Goal: Information Seeking & Learning: Learn about a topic

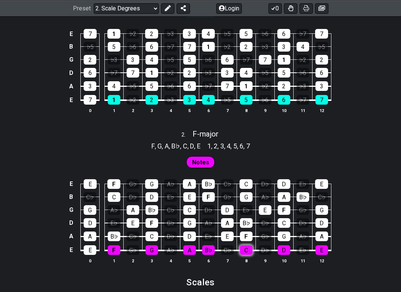
scroll to position [528, 0]
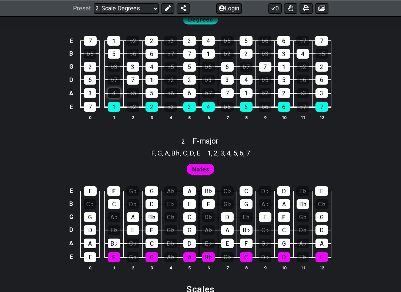
click at [116, 89] on div "4" at bounding box center [114, 93] width 13 height 10
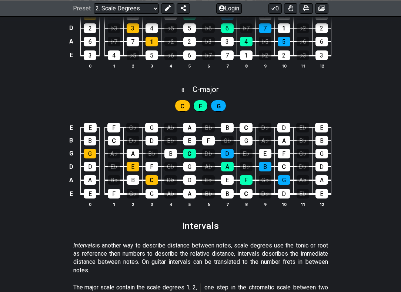
scroll to position [1718, 0]
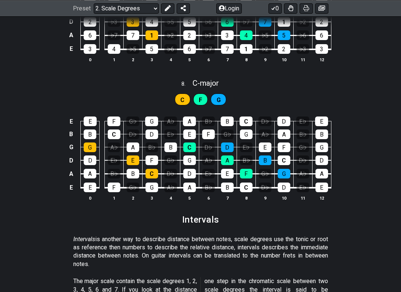
click at [198, 93] on div "F" at bounding box center [201, 99] width 15 height 12
click at [220, 95] on span "G" at bounding box center [219, 100] width 4 height 11
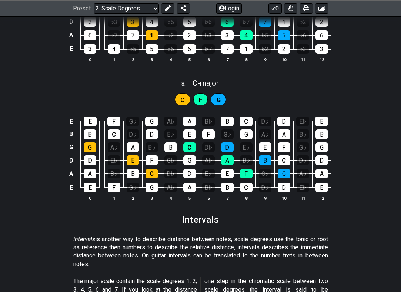
click at [220, 95] on span "G" at bounding box center [219, 100] width 4 height 11
drag, startPoint x: 219, startPoint y: 82, endPoint x: 224, endPoint y: 82, distance: 5.6
click at [224, 93] on div "G" at bounding box center [219, 99] width 16 height 12
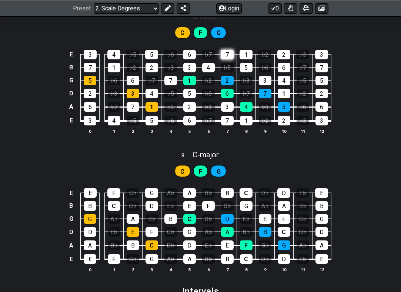
scroll to position [1651, 0]
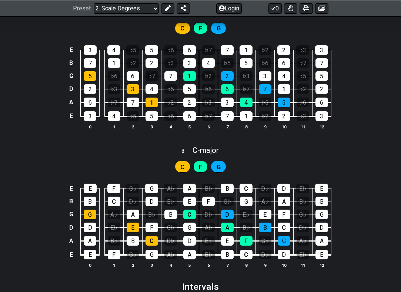
click at [199, 155] on div "C F G" at bounding box center [200, 164] width 401 height 19
click at [199, 162] on span "F" at bounding box center [200, 167] width 3 height 11
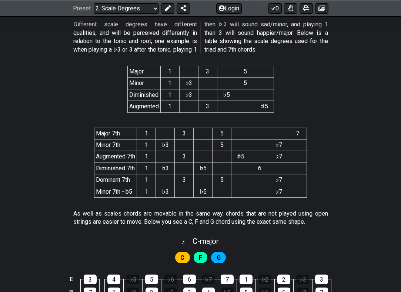
scroll to position [1494, 0]
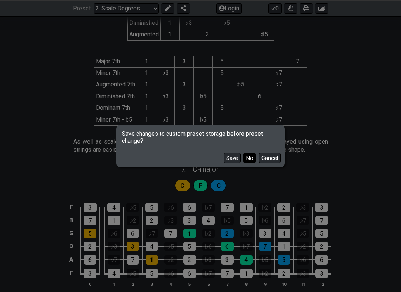
click at [253, 156] on button "No" at bounding box center [250, 158] width 13 height 10
select select "/harmonizing-scales"
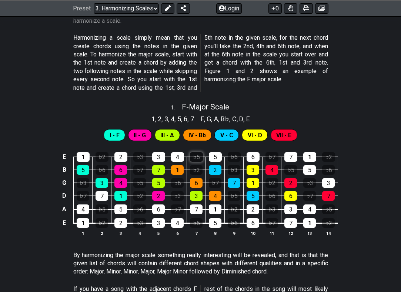
scroll to position [123, 0]
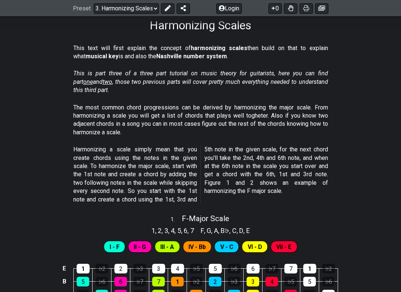
drag, startPoint x: 195, startPoint y: 153, endPoint x: 184, endPoint y: 172, distance: 22.4
click at [184, 172] on p "Harmonizing a scale simply mean that you create chords using the notes in the g…" at bounding box center [200, 174] width 255 height 58
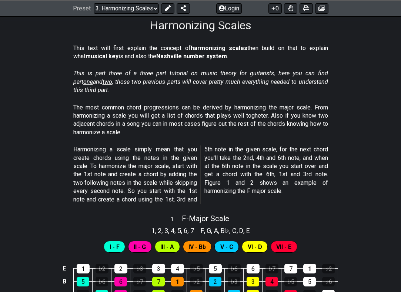
click at [184, 172] on p "Harmonizing a scale simply mean that you create chords using the notes in the g…" at bounding box center [200, 174] width 255 height 58
drag, startPoint x: 184, startPoint y: 172, endPoint x: 139, endPoint y: 153, distance: 48.8
click at [139, 153] on p "Harmonizing a scale simply mean that you create chords using the notes in the g…" at bounding box center [200, 174] width 255 height 58
drag, startPoint x: 139, startPoint y: 153, endPoint x: 145, endPoint y: 163, distance: 11.4
click at [145, 163] on p "Harmonizing a scale simply mean that you create chords using the notes in the g…" at bounding box center [200, 174] width 255 height 58
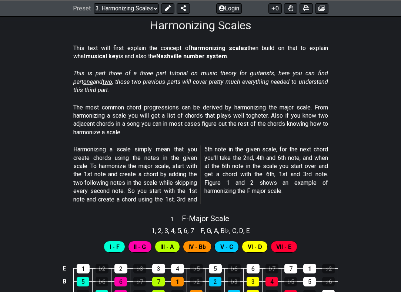
click at [158, 193] on p "Harmonizing a scale simply mean that you create chords using the notes in the g…" at bounding box center [200, 174] width 255 height 58
drag, startPoint x: 158, startPoint y: 193, endPoint x: 139, endPoint y: 182, distance: 22.8
click at [139, 182] on p "Harmonizing a scale simply mean that you create chords using the notes in the g…" at bounding box center [200, 174] width 255 height 58
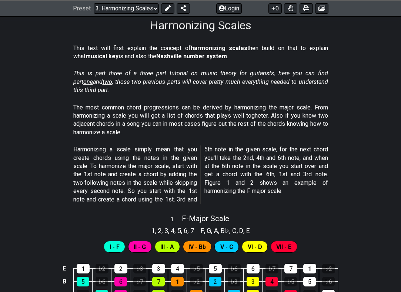
click at [139, 182] on p "Harmonizing a scale simply mean that you create chords using the notes in the g…" at bounding box center [200, 174] width 255 height 58
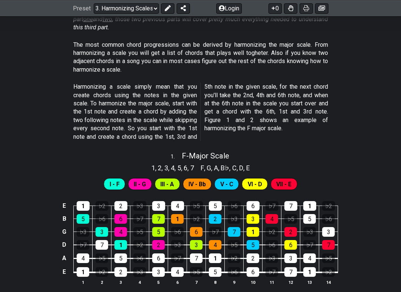
scroll to position [192, 0]
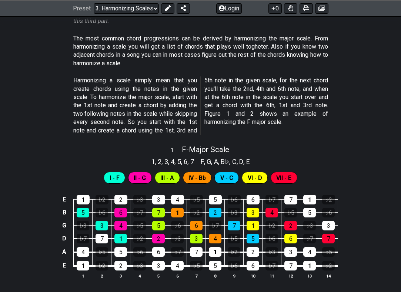
drag, startPoint x: 217, startPoint y: 111, endPoint x: 223, endPoint y: 133, distance: 22.4
click at [223, 133] on div "Harmonizing a scale simply mean that you create chords using the notes in the g…" at bounding box center [200, 106] width 255 height 67
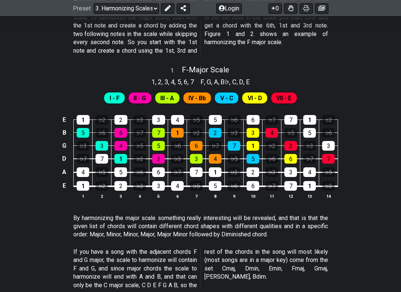
scroll to position [280, 0]
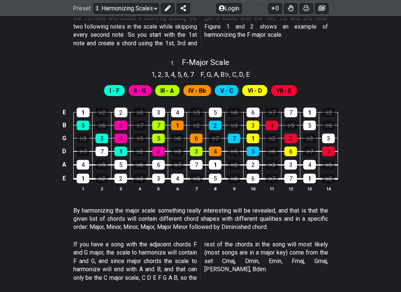
click at [239, 64] on div "1 . F - Major Scale" at bounding box center [200, 60] width 401 height 14
select select "F"
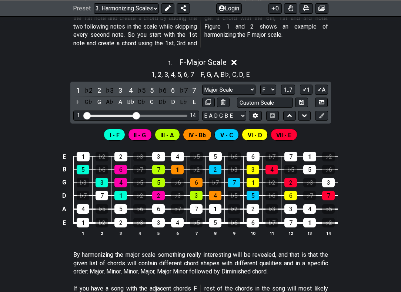
click at [237, 59] on icon at bounding box center [235, 63] width 6 height 8
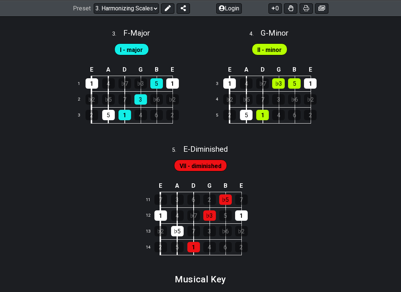
scroll to position [731, 0]
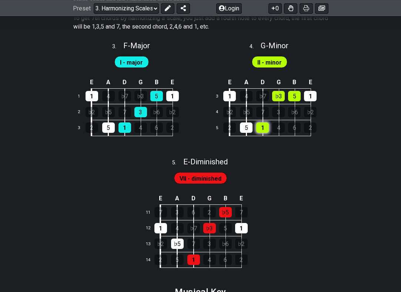
click at [266, 122] on div "1" at bounding box center [263, 127] width 13 height 10
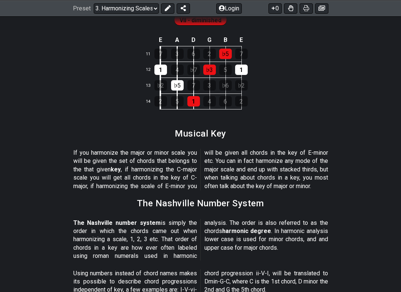
scroll to position [884, 0]
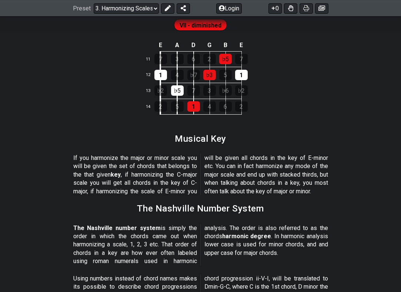
click at [125, 0] on div "Preset Welcome to #fretflip! Initial Preset Custom Preset Minor Pentatonic Majo…" at bounding box center [200, 8] width 401 height 16
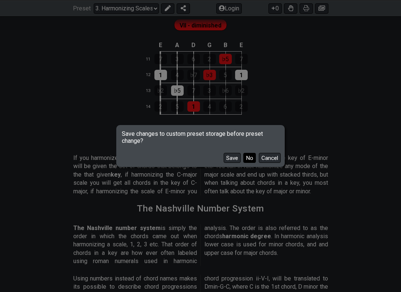
click at [253, 156] on button "No" at bounding box center [250, 158] width 13 height 10
select select "/the-caged-system"
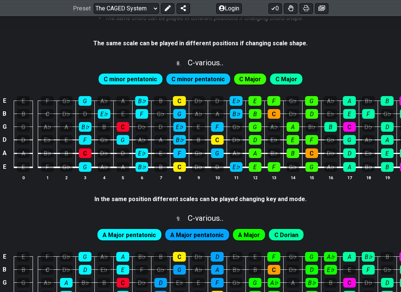
scroll to position [934, 0]
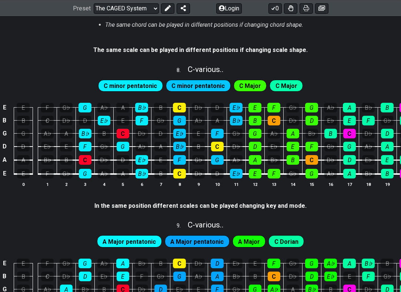
click at [146, 80] on span "C minor pentatonic" at bounding box center [130, 85] width 53 height 11
click at [195, 80] on span "C minor pentatonic" at bounding box center [198, 85] width 53 height 11
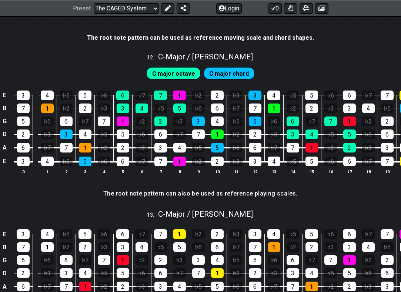
scroll to position [1540, 0]
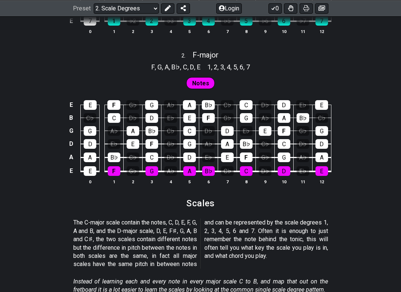
scroll to position [614, 0]
click at [193, 152] on div "D" at bounding box center [189, 157] width 13 height 10
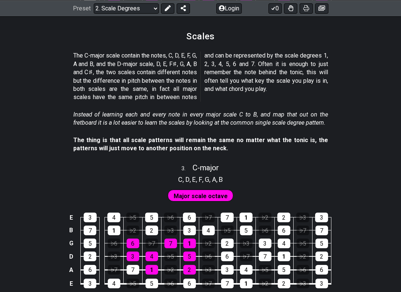
scroll to position [783, 0]
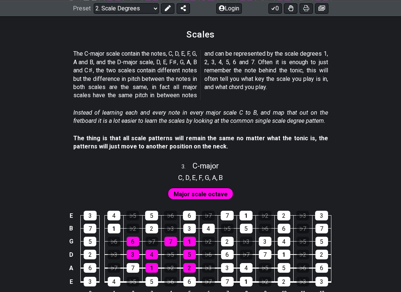
click at [190, 139] on strong "The thing is that all scale patterns will remain the same no matter what the to…" at bounding box center [200, 142] width 255 height 15
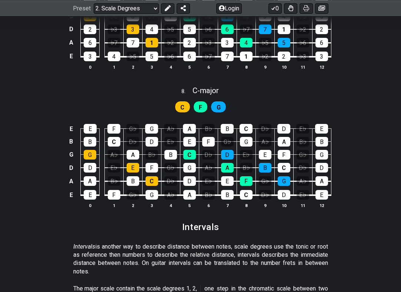
scroll to position [1711, 0]
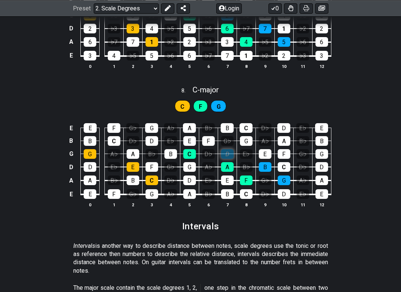
click at [229, 149] on div "D" at bounding box center [227, 154] width 13 height 10
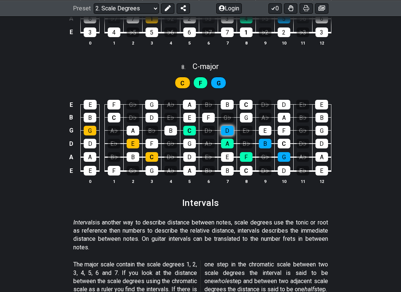
scroll to position [1743, 0]
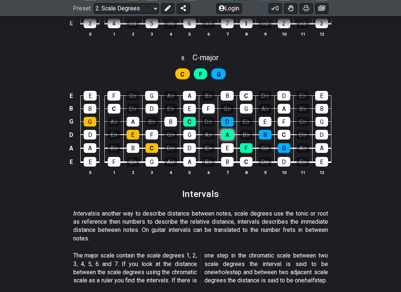
click at [229, 130] on div "A" at bounding box center [227, 135] width 13 height 10
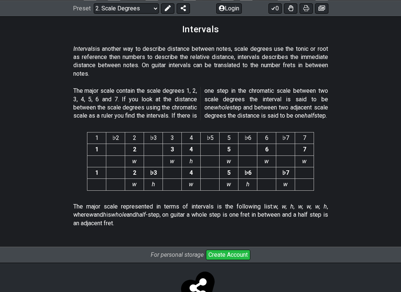
scroll to position [1909, 0]
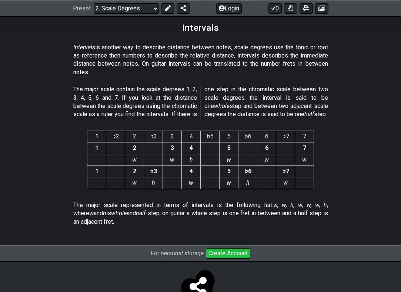
click at [209, 85] on p "The major scale contain the scale degrees 1, 2, 3, 4, 5, 6 and 7. If you look a…" at bounding box center [200, 101] width 255 height 33
drag, startPoint x: 208, startPoint y: 70, endPoint x: 251, endPoint y: 69, distance: 43.4
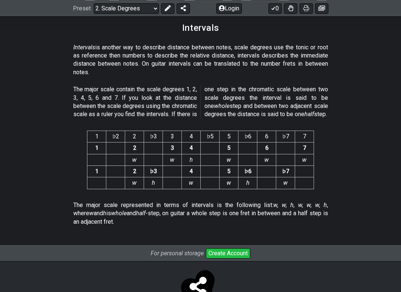
click at [252, 85] on p "The major scale contain the scale degrees 1, 2, 3, 4, 5, 6 and 7. If you look a…" at bounding box center [200, 101] width 255 height 33
drag, startPoint x: 251, startPoint y: 69, endPoint x: 264, endPoint y: 78, distance: 15.9
click at [264, 85] on p "The major scale contain the scale degrees 1, 2, 3, 4, 5, 6 and 7. If you look a…" at bounding box center [200, 101] width 255 height 33
drag, startPoint x: 267, startPoint y: 81, endPoint x: 260, endPoint y: 92, distance: 12.3
click at [259, 87] on p "The major scale contain the scale degrees 1, 2, 3, 4, 5, 6 and 7. If you look a…" at bounding box center [200, 101] width 255 height 33
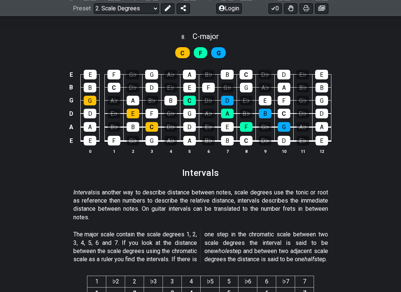
scroll to position [1755, 0]
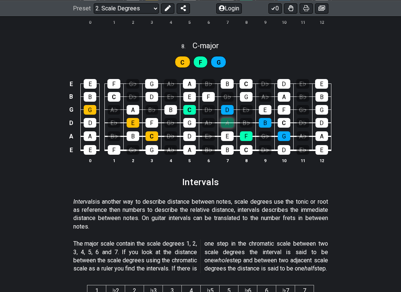
click at [228, 118] on div "A" at bounding box center [227, 123] width 13 height 10
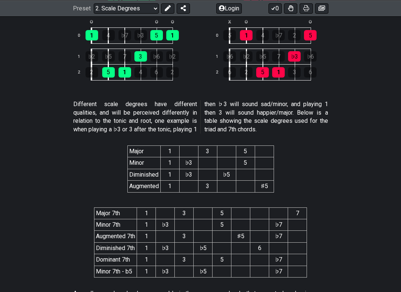
scroll to position [1315, 0]
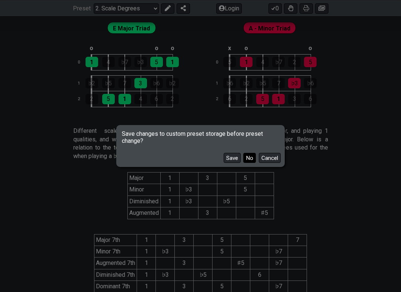
click at [254, 155] on button "No" at bounding box center [250, 158] width 13 height 10
select select "/harmonizing-scales"
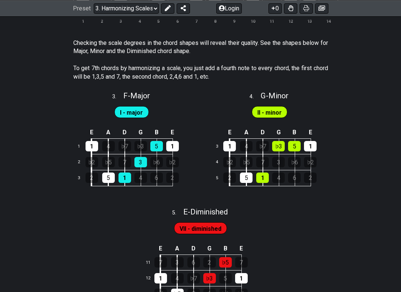
scroll to position [680, 0]
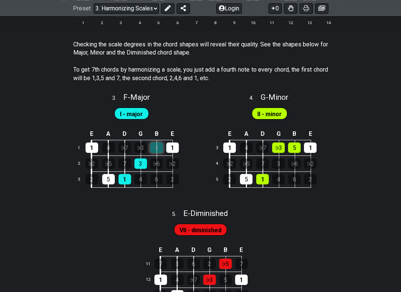
click at [161, 142] on div "5" at bounding box center [157, 147] width 13 height 10
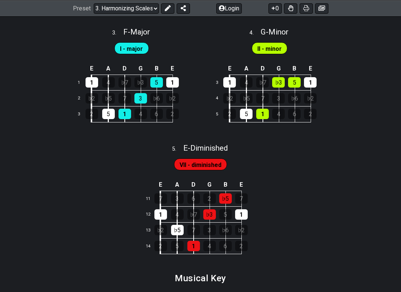
scroll to position [753, 0]
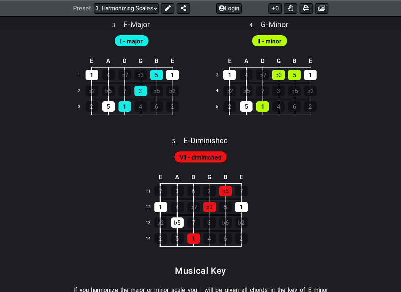
click at [144, 133] on div "5 . E - Diminished" at bounding box center [200, 139] width 133 height 14
select select "E"
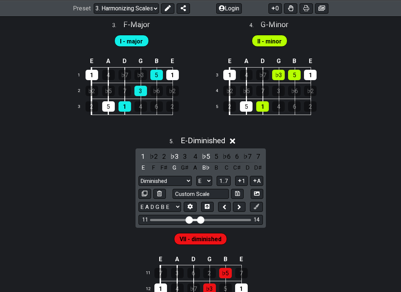
click at [175, 138] on span "5 ." at bounding box center [175, 142] width 11 height 8
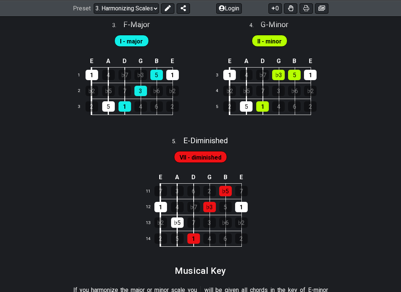
click at [176, 138] on span "5 ." at bounding box center [177, 142] width 11 height 8
select select "E"
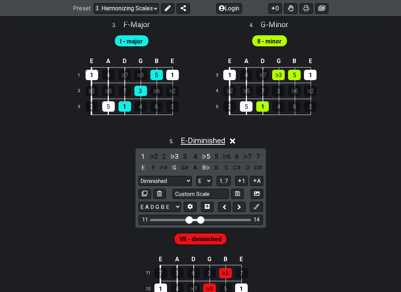
click at [199, 136] on span "E - Diminished" at bounding box center [203, 140] width 44 height 9
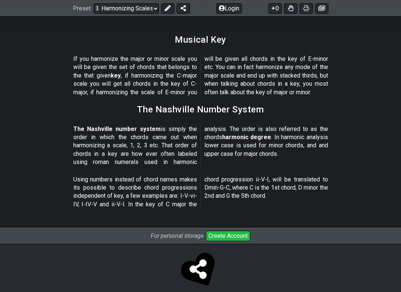
scroll to position [983, 0]
drag, startPoint x: 215, startPoint y: 134, endPoint x: 208, endPoint y: 131, distance: 7.8
click at [208, 131] on p "The Nashville number system is simply the order in which the chords came out wh…" at bounding box center [200, 146] width 255 height 42
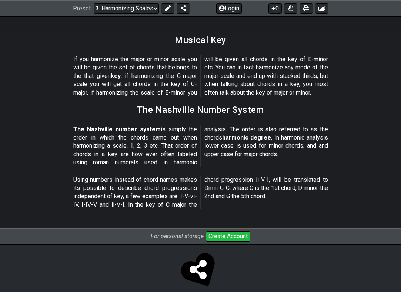
click at [208, 131] on p "The Nashville number system is simply the order in which the chords came out wh…" at bounding box center [200, 146] width 255 height 42
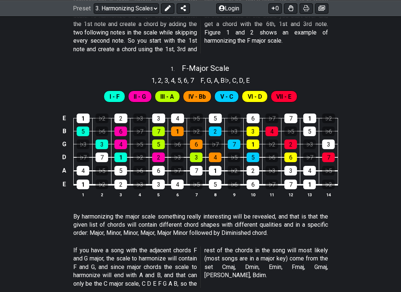
scroll to position [263, 0]
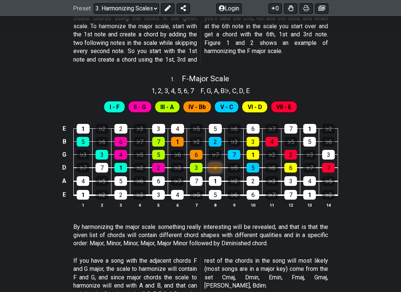
click at [213, 163] on div "4" at bounding box center [215, 168] width 13 height 10
click at [218, 171] on td "1" at bounding box center [215, 175] width 19 height 14
click at [217, 166] on div "4" at bounding box center [215, 168] width 13 height 10
click at [232, 105] on span "V - C" at bounding box center [227, 107] width 13 height 11
click at [212, 81] on div "1 . F - Major Scale" at bounding box center [200, 77] width 401 height 14
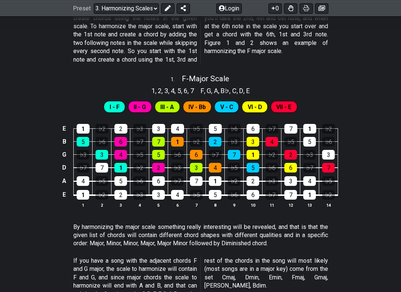
select select "F"
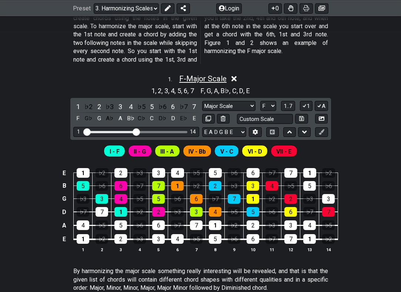
click at [220, 80] on span "F - Major Scale" at bounding box center [202, 78] width 47 height 9
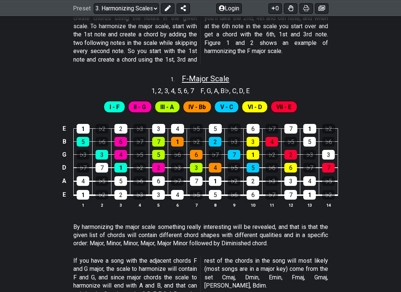
click at [217, 74] on span "F - Major Scale" at bounding box center [205, 78] width 47 height 9
select select "F"
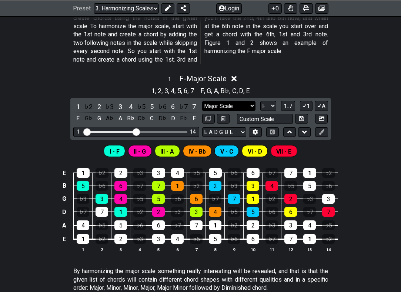
select select "Minor Blues"
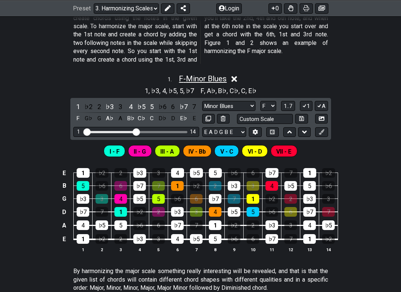
click at [200, 80] on span "F - Minor Blues" at bounding box center [203, 78] width 48 height 9
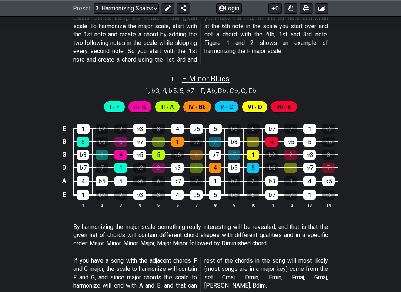
click at [200, 76] on span "F - Minor Blues" at bounding box center [206, 78] width 48 height 9
select select "Minor Blues"
select select "F"
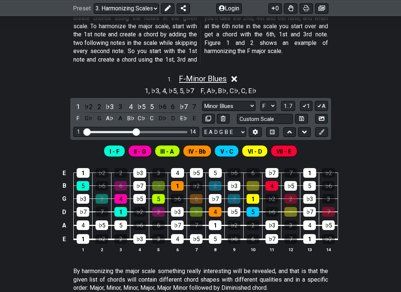
click at [200, 76] on span "F - Minor Blues" at bounding box center [203, 78] width 48 height 9
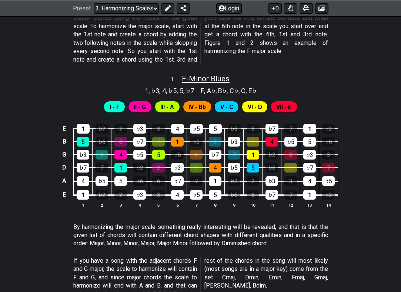
click at [200, 76] on span "F - Minor Blues" at bounding box center [206, 78] width 48 height 9
select select "Minor Blues"
select select "F"
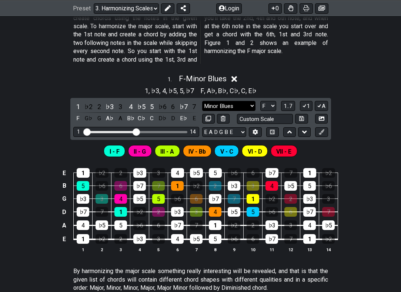
select select "Major / [PERSON_NAME]"
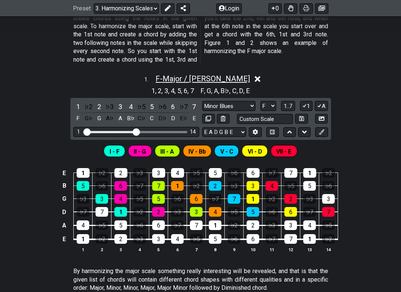
click at [218, 74] on span "F - Major / Ionian" at bounding box center [203, 78] width 95 height 9
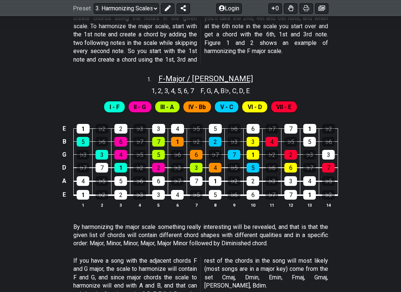
click at [218, 74] on span "F - Major / Ionian" at bounding box center [206, 78] width 95 height 9
select select "Major / [PERSON_NAME]"
select select "F"
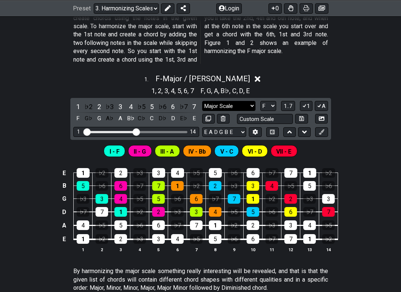
select select "Major Scale"
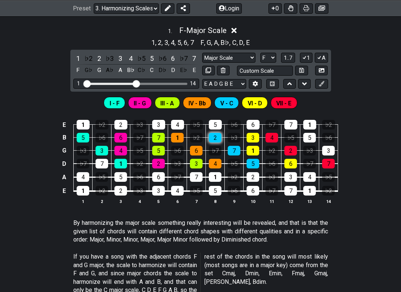
scroll to position [308, 0]
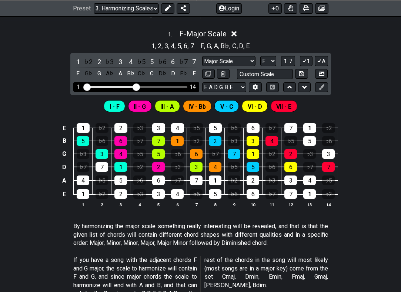
drag, startPoint x: 140, startPoint y: 86, endPoint x: 151, endPoint y: 87, distance: 10.4
click at [151, 87] on div "1 14" at bounding box center [136, 87] width 126 height 10
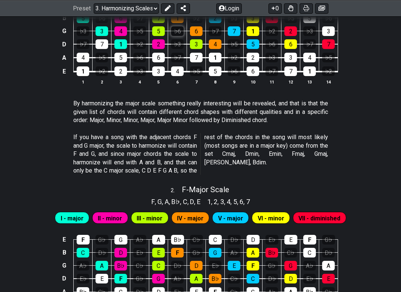
scroll to position [431, 0]
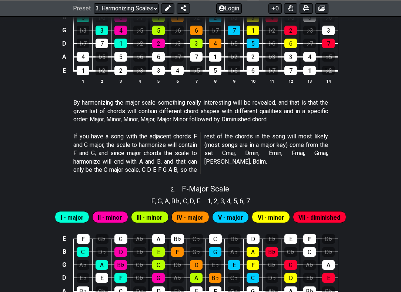
drag, startPoint x: 174, startPoint y: 155, endPoint x: 166, endPoint y: 151, distance: 8.6
click at [166, 151] on p "If you have a song with the adjacent chords F and G major, the scale to harmoni…" at bounding box center [200, 153] width 255 height 42
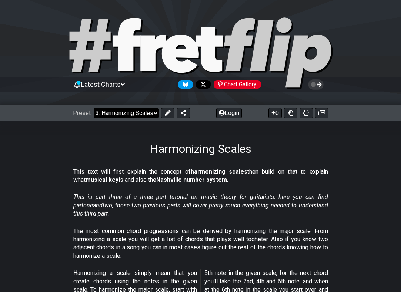
scroll to position [0, 0]
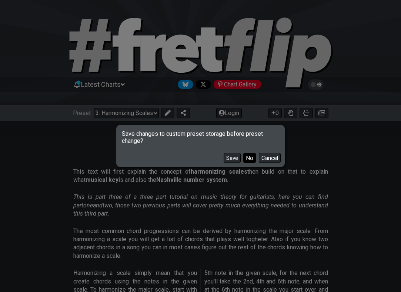
click at [248, 155] on button "No" at bounding box center [250, 158] width 13 height 10
select select "/scale-degrees-and-intervals"
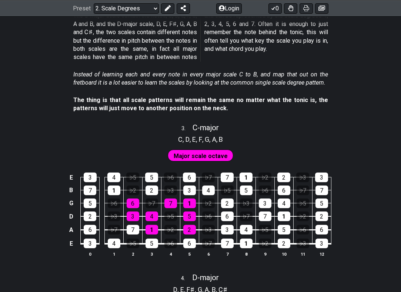
scroll to position [822, 0]
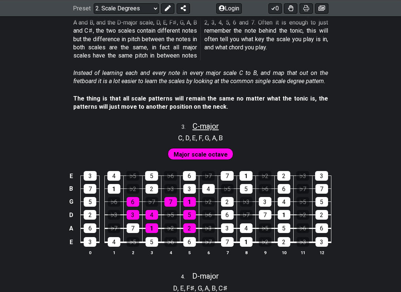
click at [205, 122] on span "C - major" at bounding box center [206, 126] width 26 height 9
select select "C"
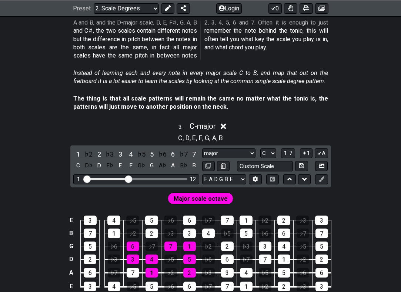
drag, startPoint x: 219, startPoint y: 146, endPoint x: 267, endPoint y: -34, distance: 185.6
click at [224, 150] on div "major major Minor Pentatonic Major Pentatonic Minor Blues Major Blues Major / […" at bounding box center [265, 159] width 126 height 23
select select "Minor / Aeolian"
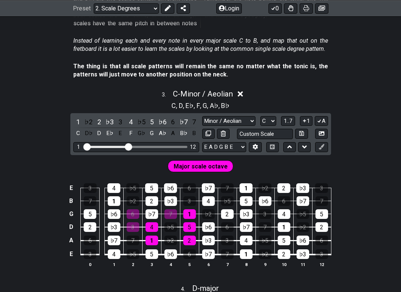
scroll to position [859, 0]
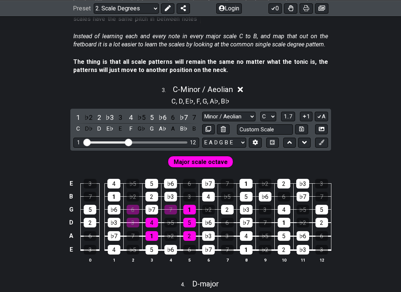
click at [230, 113] on div "major major Minor Pentatonic Major Pentatonic Minor Blues Major Blues Major / […" at bounding box center [265, 123] width 126 height 23
click at [221, 85] on span "C - Minor / Aeolian" at bounding box center [203, 89] width 60 height 9
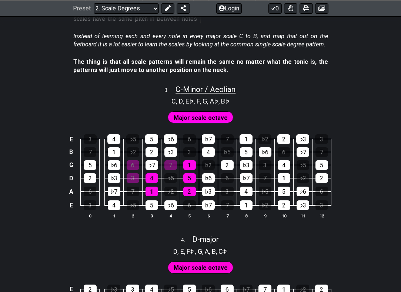
click at [223, 85] on span "C - Minor / Aeolian" at bounding box center [206, 89] width 60 height 9
select select "Minor / Aeolian"
select select "C"
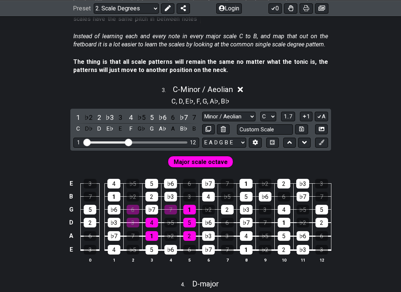
click at [207, 156] on span "Major scale octave" at bounding box center [201, 161] width 54 height 11
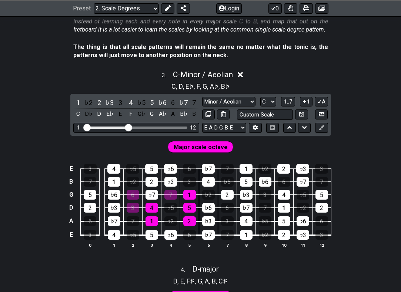
scroll to position [874, 0]
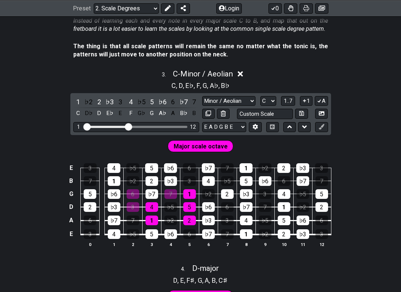
click at [220, 79] on section "C , D , E♭ , F , G , A♭ , B♭" at bounding box center [200, 85] width 65 height 12
click at [220, 69] on span "C - Minor / Aeolian" at bounding box center [203, 73] width 60 height 9
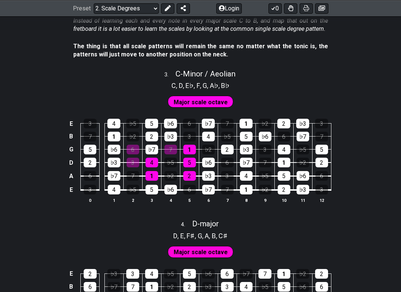
click at [209, 54] on div "The thing is that all scale patterns will remain the same no matter what the to…" at bounding box center [200, 52] width 255 height 26
click at [209, 69] on span "C - Minor / Aeolian" at bounding box center [206, 73] width 60 height 9
select select "Minor / Aeolian"
select select "C"
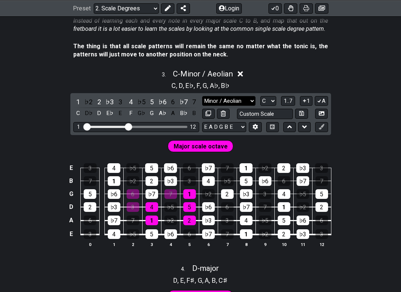
select select "Minor Blues"
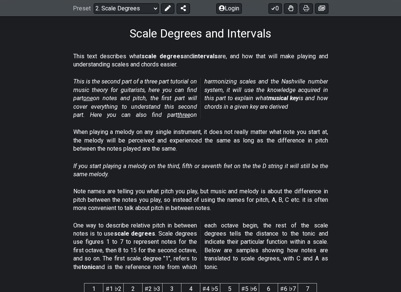
scroll to position [118, 0]
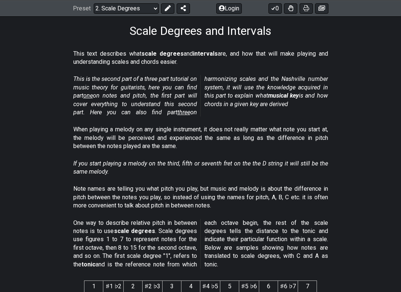
drag, startPoint x: 214, startPoint y: 3, endPoint x: 46, endPoint y: 126, distance: 208.7
click at [46, 126] on section "When playing a melody on any single instrument, it does not really matter what …" at bounding box center [200, 139] width 401 height 34
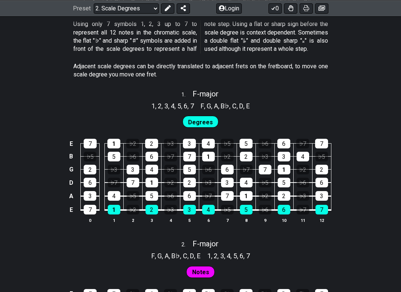
scroll to position [426, 0]
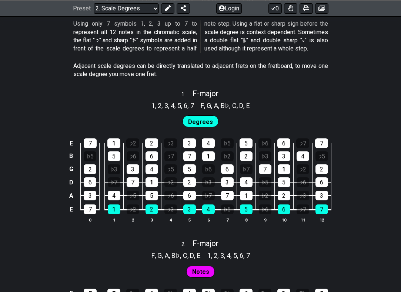
click at [201, 118] on span "Degrees" at bounding box center [200, 121] width 25 height 11
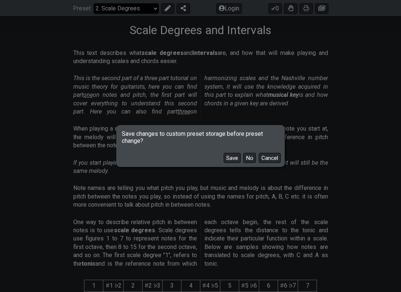
scroll to position [165, 0]
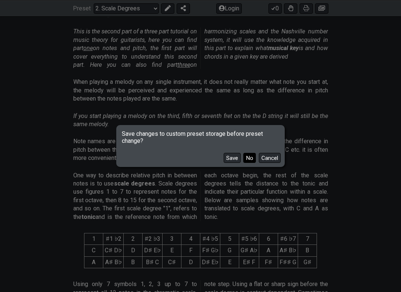
click at [245, 156] on button "No" at bounding box center [250, 158] width 13 height 10
select select "/harmonizing-scales"
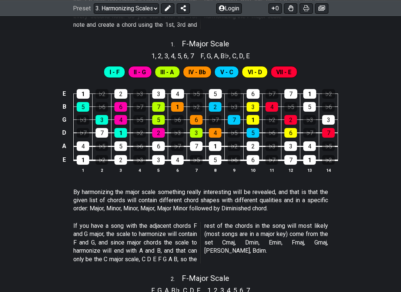
scroll to position [301, 0]
